Goal: Task Accomplishment & Management: Use online tool/utility

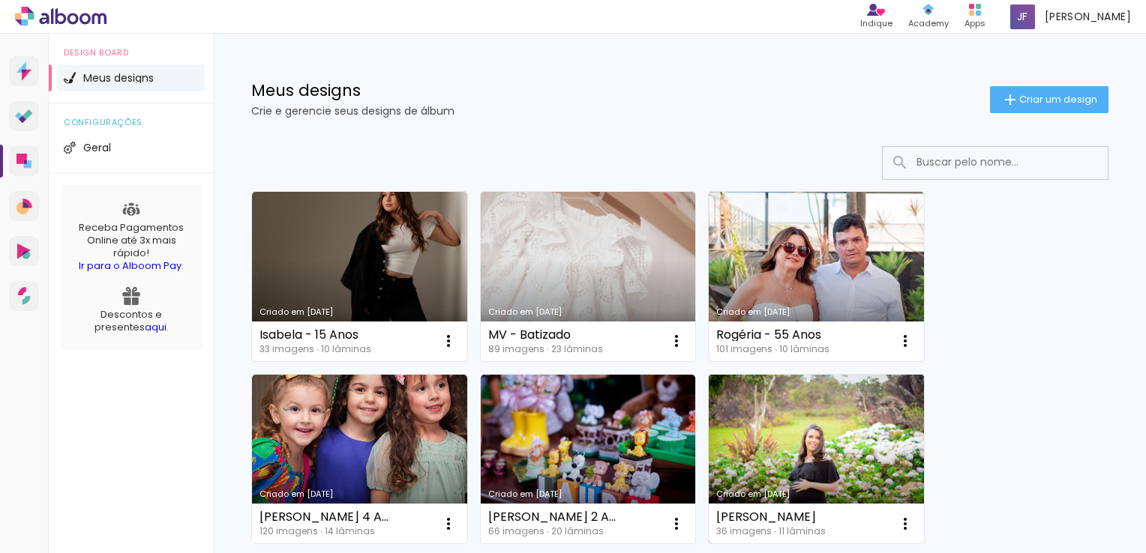
click at [834, 448] on link "Criado em [DATE]" at bounding box center [816, 459] width 215 height 169
